Goal: Find specific page/section: Find specific page/section

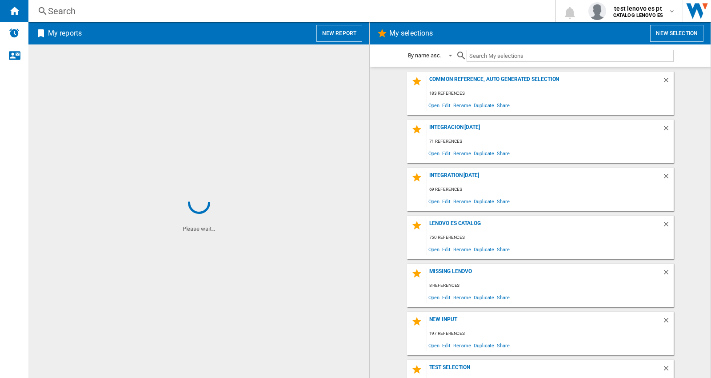
click at [100, 16] on div "Search" at bounding box center [290, 11] width 484 height 12
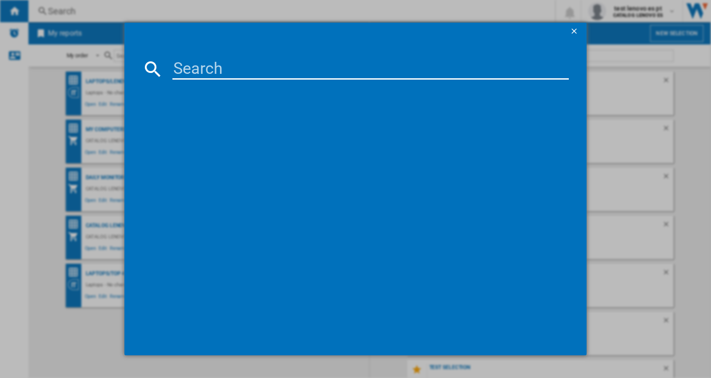
click at [227, 64] on input at bounding box center [370, 68] width 396 height 21
paste input "LENOVO LEGION R34W30 67C7GACBEU BLACK 34""
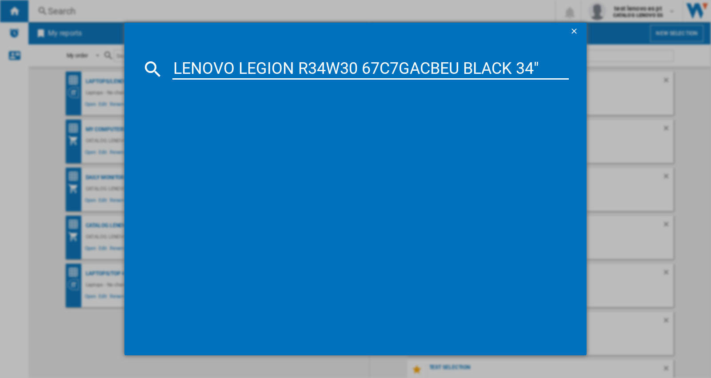
type input "LENOVO LEGION R34W30 67C7GACBEU BLACK 34""
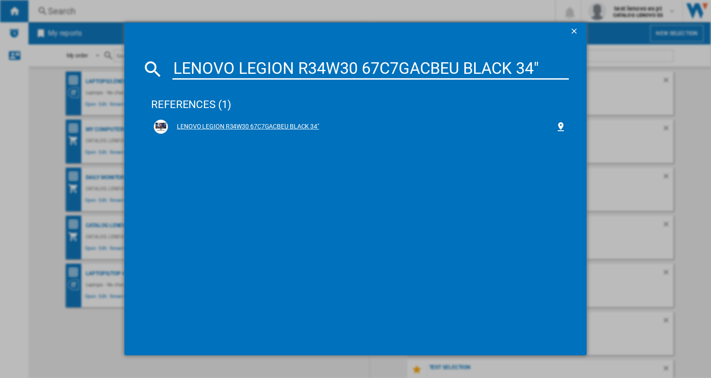
drag, startPoint x: 232, startPoint y: 126, endPoint x: 238, endPoint y: 125, distance: 5.8
click at [232, 126] on div "LENOVO LEGION R34W30 67C7GACBEU BLACK 34"" at bounding box center [361, 126] width 387 height 9
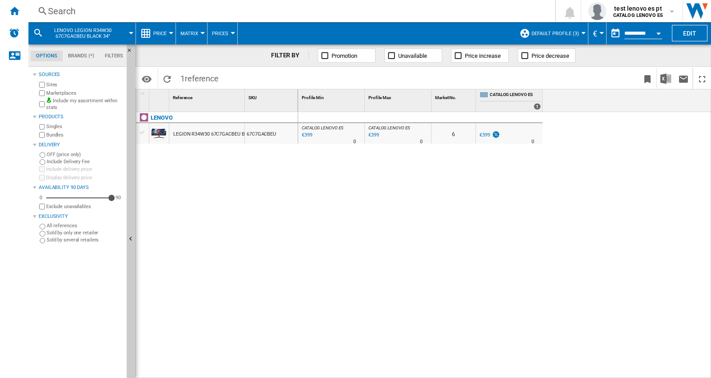
click at [36, 29] on md-icon at bounding box center [38, 33] width 11 height 11
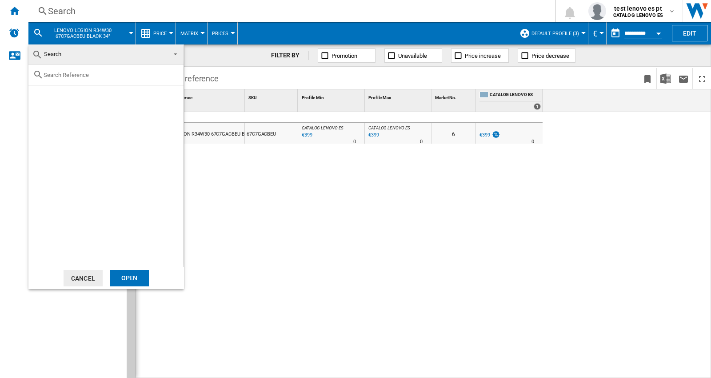
click at [60, 74] on input "text" at bounding box center [112, 75] width 136 height 7
paste input "LENOVO LEGION R32QC30 BLACK 31.5" 67C8GAC1"
type input "LENOVO LEGION R32QC30 BLACK 31.5" 67C8GAC1"
click at [42, 98] on div "Select" at bounding box center [39, 95] width 9 height 9
click at [127, 278] on div "Open" at bounding box center [129, 278] width 39 height 16
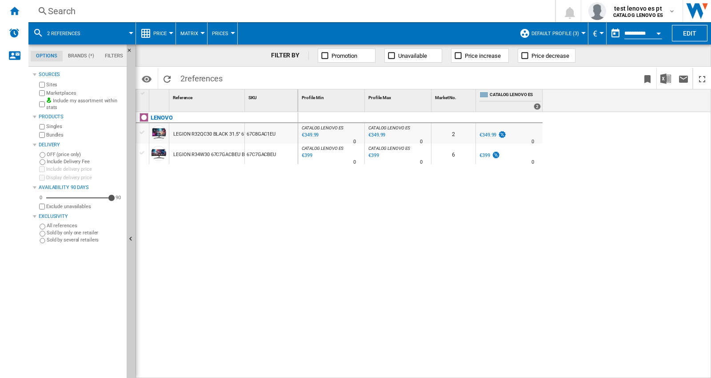
click at [577, 34] on button "Default profile (3)" at bounding box center [557, 33] width 52 height 22
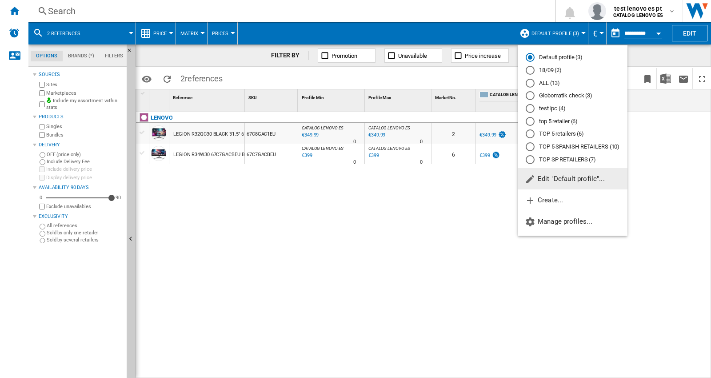
click at [552, 161] on md-radio-button "TOP SP RETAILERS (7)" at bounding box center [573, 159] width 94 height 8
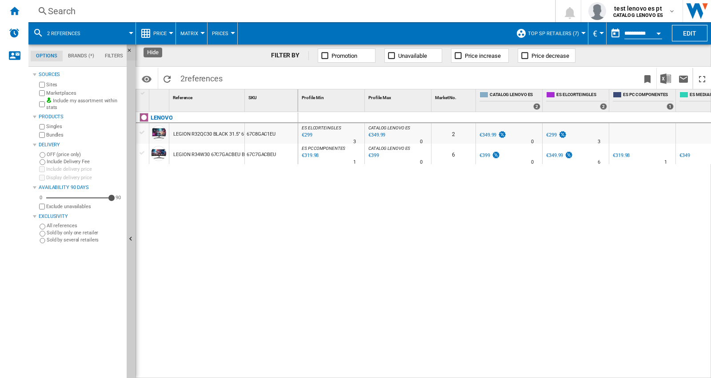
click at [128, 51] on ng-md-icon "Hide" at bounding box center [132, 53] width 11 height 11
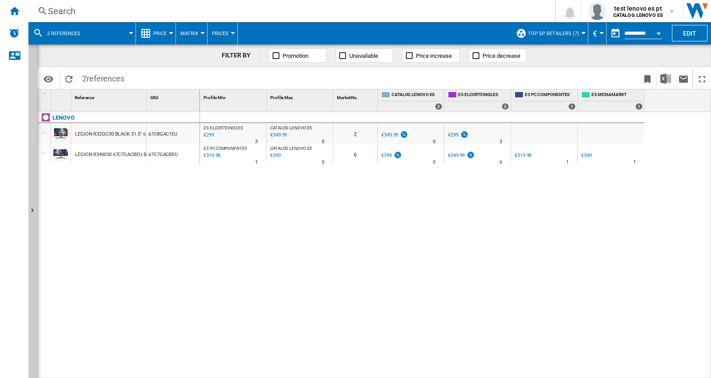
click at [413, 231] on div "0 ES ELCORTEINGLES : ES ELCORTEINGLES -14.6 % €299 % N/A 3 ES ELCORTEINGLES : E…" at bounding box center [455, 245] width 511 height 266
drag, startPoint x: 148, startPoint y: 98, endPoint x: 279, endPoint y: 133, distance: 136.1
click at [244, 106] on div "1 Reference 1 SKU 1 [GEOGRAPHIC_DATA] LEGION R32QC30 BLACK 31.5" 67C8GAC1 67C8G…" at bounding box center [374, 233] width 673 height 288
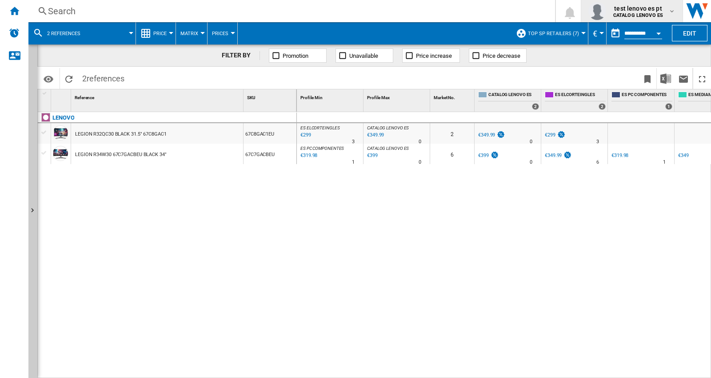
click at [628, 15] on b "CATALOG LENOVO ES" at bounding box center [638, 15] width 50 height 6
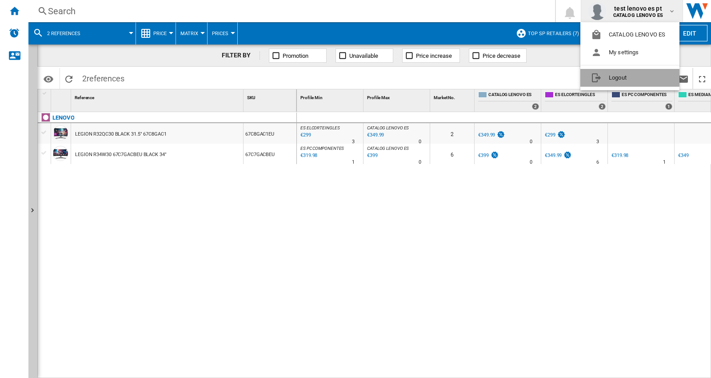
click at [614, 77] on button "Logout" at bounding box center [629, 78] width 99 height 18
